Goal: Task Accomplishment & Management: Use online tool/utility

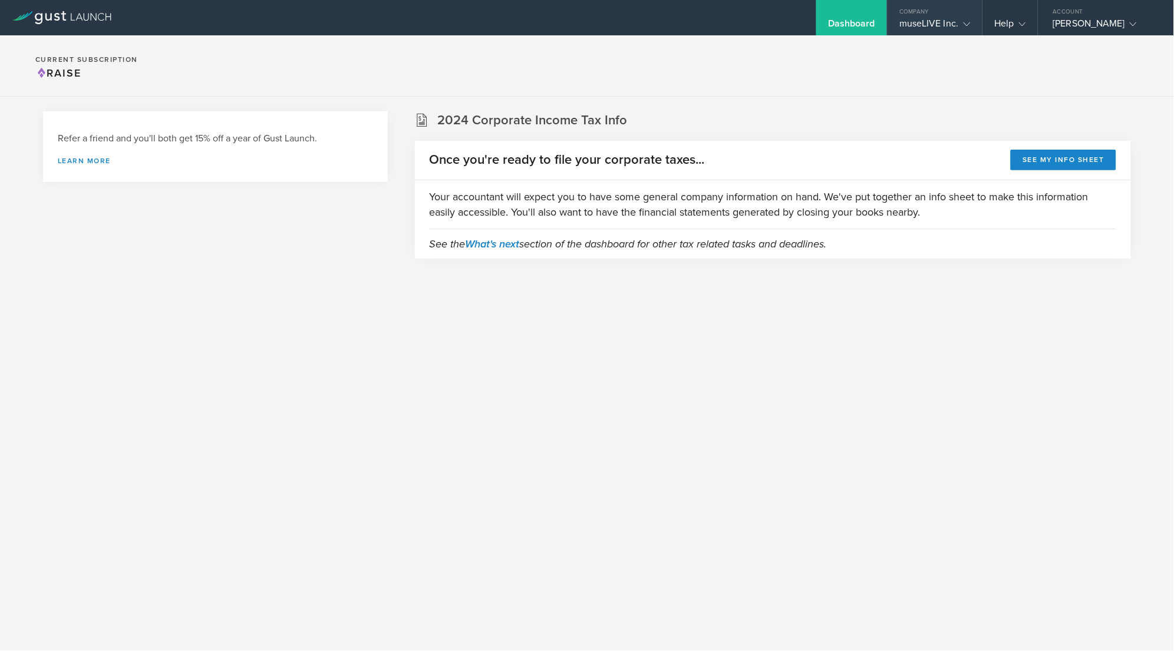
click at [953, 22] on div "museLIVE Inc." at bounding box center [934, 27] width 71 height 18
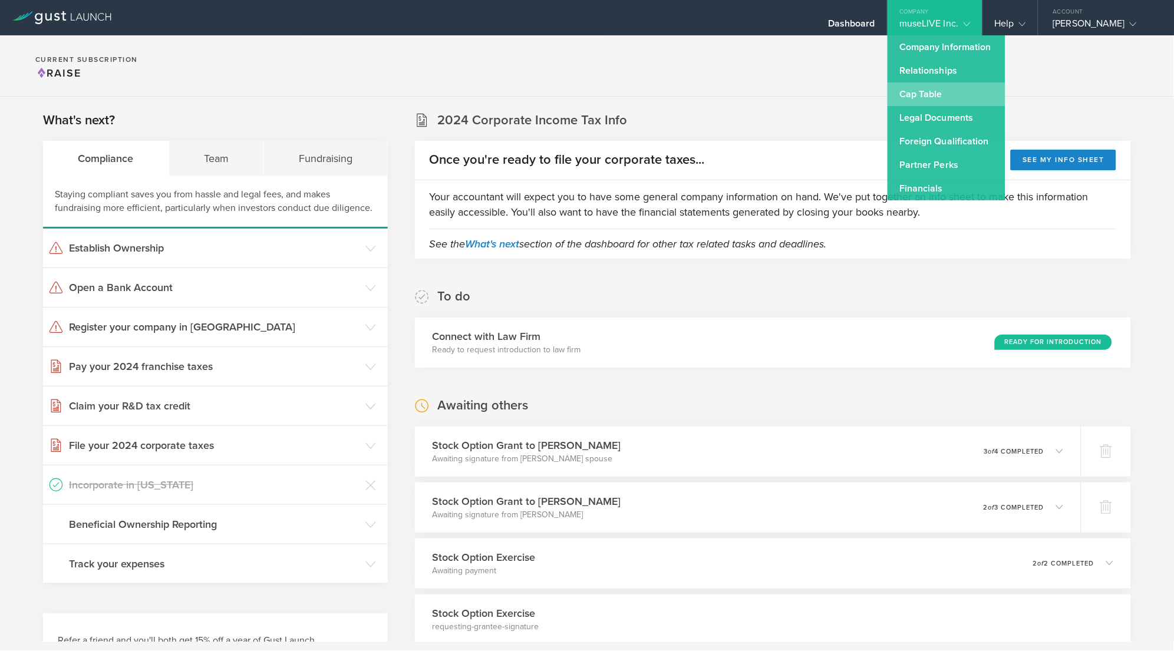
click at [923, 91] on link "Cap Table" at bounding box center [946, 94] width 118 height 24
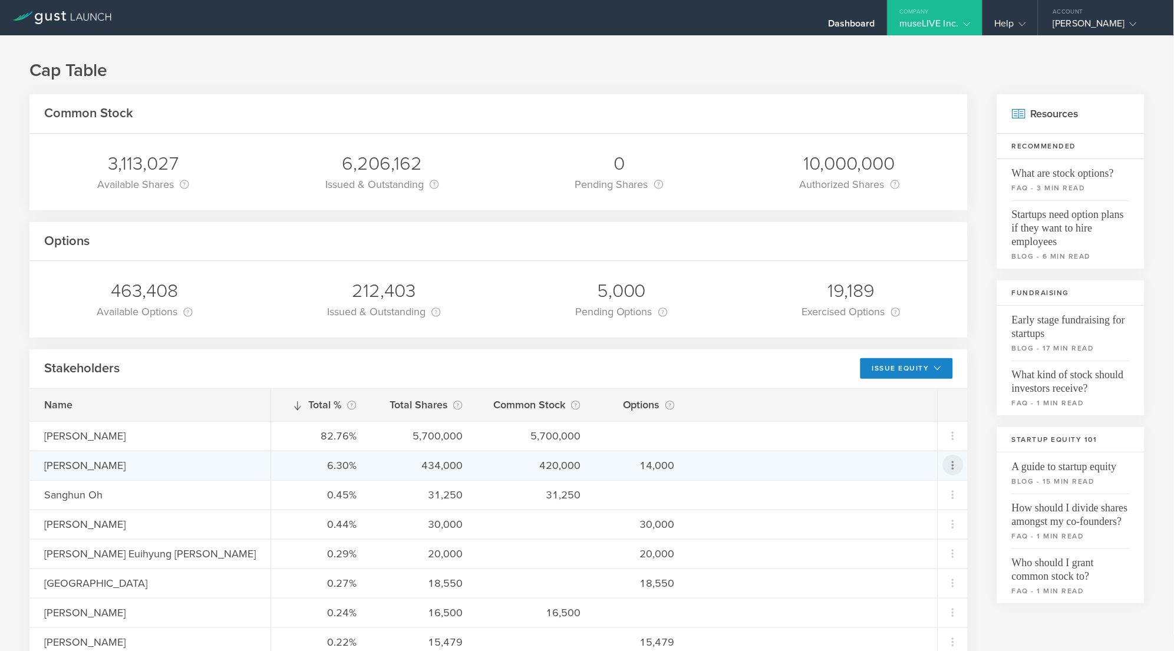
click at [953, 464] on icon at bounding box center [953, 465] width 2 height 9
click at [929, 547] on div "due to termination" at bounding box center [916, 553] width 90 height 12
click at [954, 464] on icon at bounding box center [953, 465] width 2 height 9
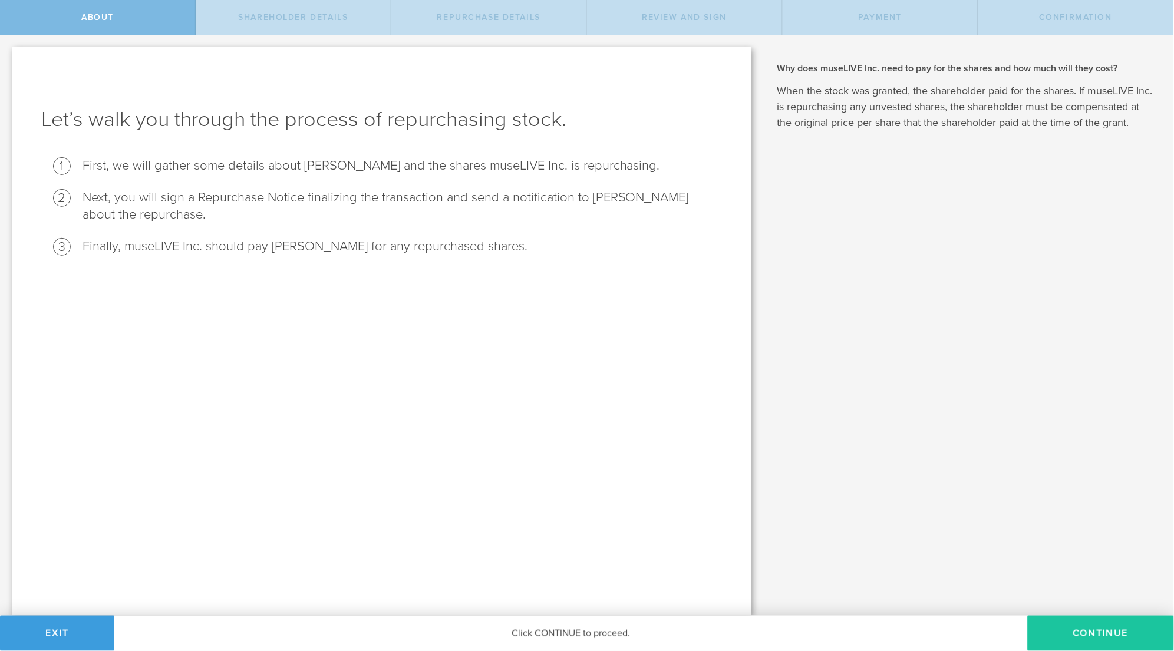
click at [1125, 635] on button "Continue" at bounding box center [1101, 633] width 146 height 35
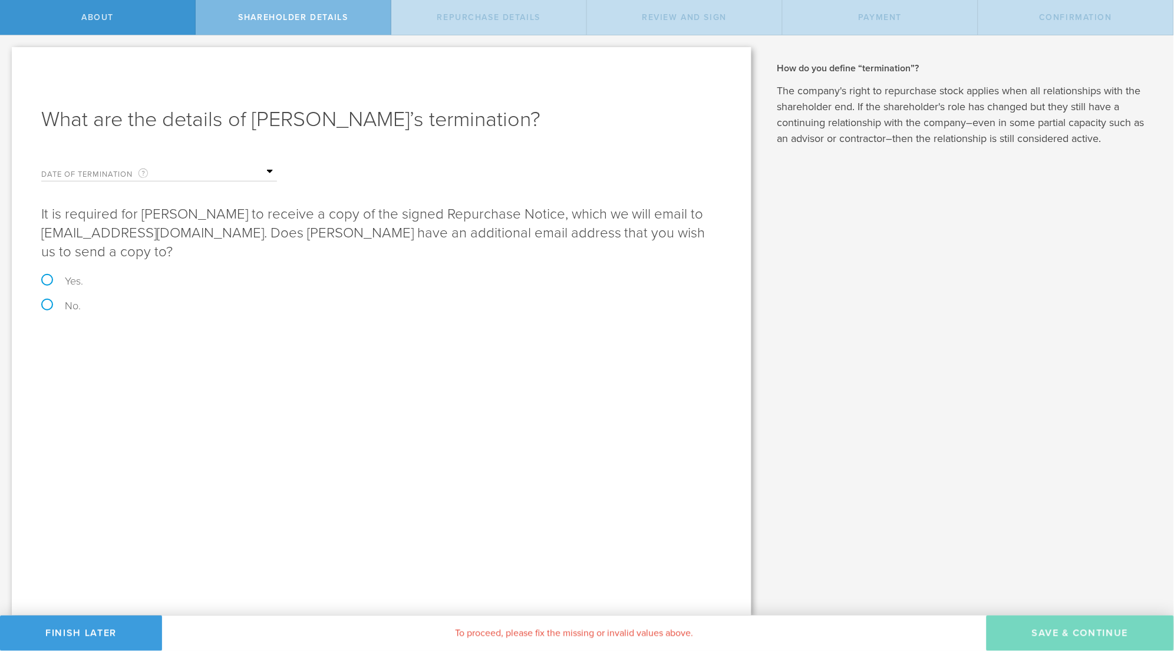
click at [111, 172] on label "Date of Termination This is the date that [PERSON_NAME] severed ties with your …" at bounding box center [100, 174] width 118 height 14
click at [179, 167] on input "text" at bounding box center [218, 172] width 118 height 18
click at [418, 223] on p "It is required for [PERSON_NAME] to receive a copy of the signed Repurchase Not…" at bounding box center [381, 233] width 680 height 57
